Goal: Transaction & Acquisition: Obtain resource

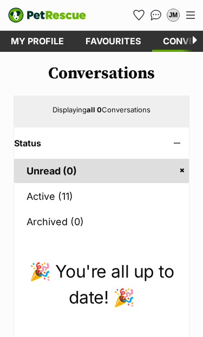
click at [44, 199] on link "Active (11)" at bounding box center [101, 196] width 175 height 24
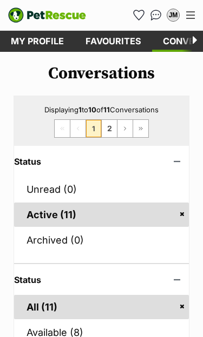
click at [115, 44] on link "Favourites" at bounding box center [113, 41] width 77 height 21
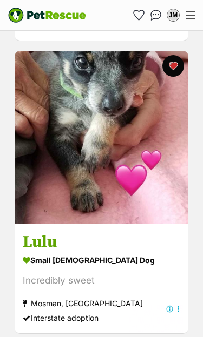
scroll to position [2271, 0]
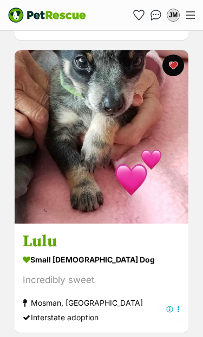
click at [85, 243] on h3 "Lulu" at bounding box center [101, 241] width 157 height 21
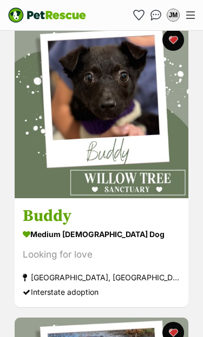
scroll to position [3074, 0]
click at [111, 183] on img at bounding box center [102, 112] width 174 height 174
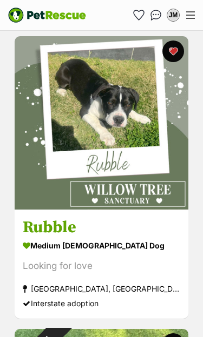
scroll to position [3943, 0]
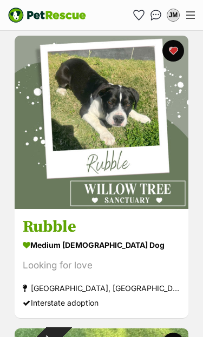
click at [76, 198] on img at bounding box center [102, 123] width 174 height 174
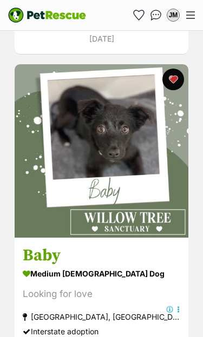
scroll to position [5086, 0]
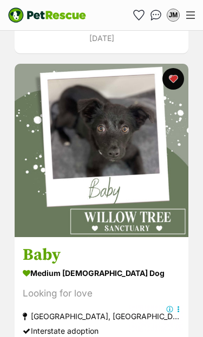
click at [73, 222] on img at bounding box center [102, 151] width 174 height 174
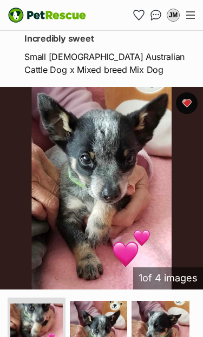
scroll to position [177, 0]
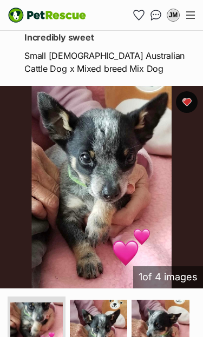
click at [171, 335] on img at bounding box center [160, 329] width 58 height 58
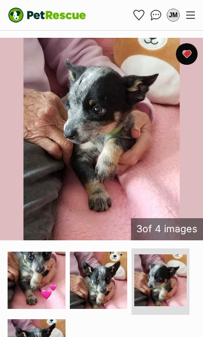
scroll to position [228, 0]
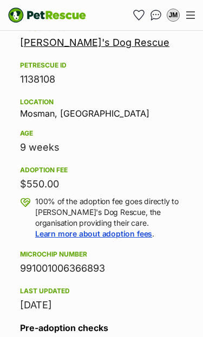
scroll to position [946, 0]
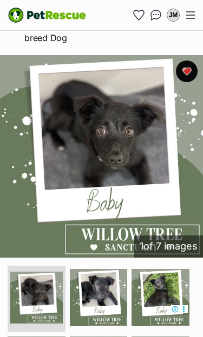
click at [167, 274] on img at bounding box center [160, 298] width 58 height 58
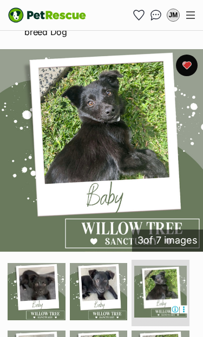
scroll to position [239, 0]
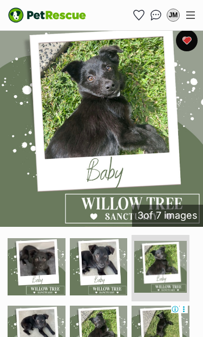
click at [177, 315] on img at bounding box center [160, 335] width 58 height 58
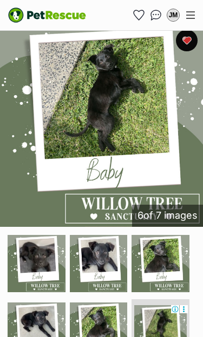
scroll to position [0, 0]
click at [105, 309] on img at bounding box center [99, 332] width 58 height 58
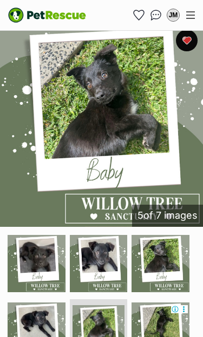
click at [105, 240] on img at bounding box center [99, 264] width 58 height 58
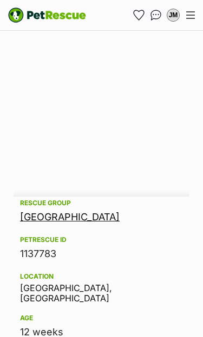
scroll to position [844, 0]
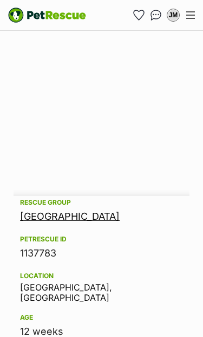
click at [102, 211] on link "[GEOGRAPHIC_DATA]" at bounding box center [69, 216] width 99 height 11
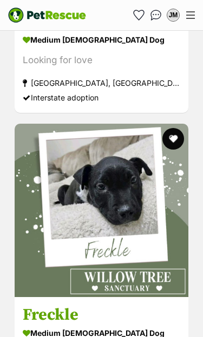
scroll to position [8551, 0]
click at [96, 214] on img at bounding box center [102, 211] width 174 height 174
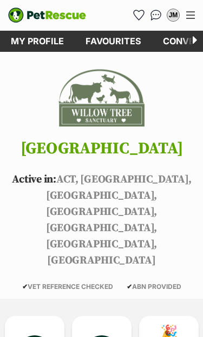
scroll to position [0, 0]
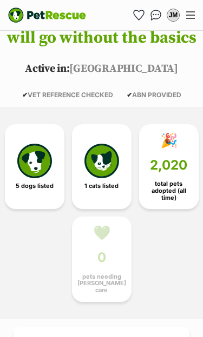
click at [40, 178] on img at bounding box center [34, 161] width 35 height 35
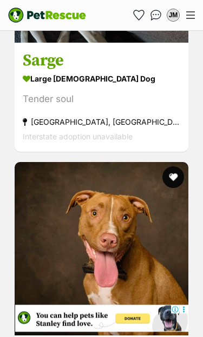
scroll to position [2366, 0]
